Goal: Find specific page/section: Find specific page/section

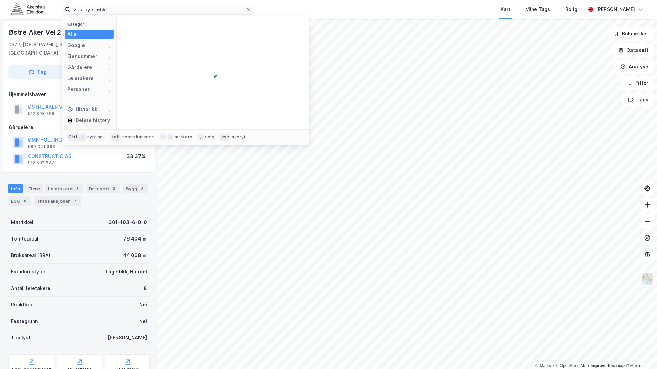
type input "vestby møbler"
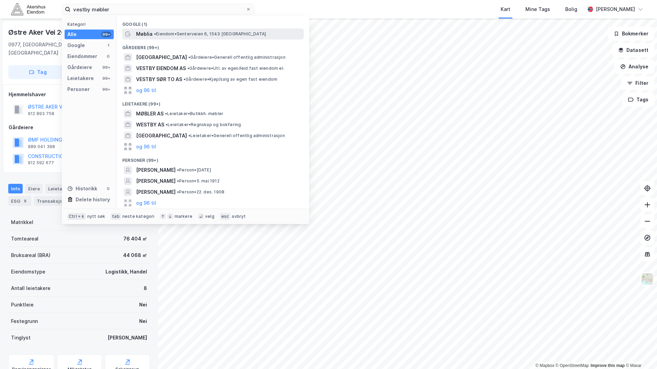
click at [164, 35] on span "• Eiendom • [STREET_ADDRESS]" at bounding box center [210, 33] width 112 height 5
